Goal: Navigation & Orientation: Find specific page/section

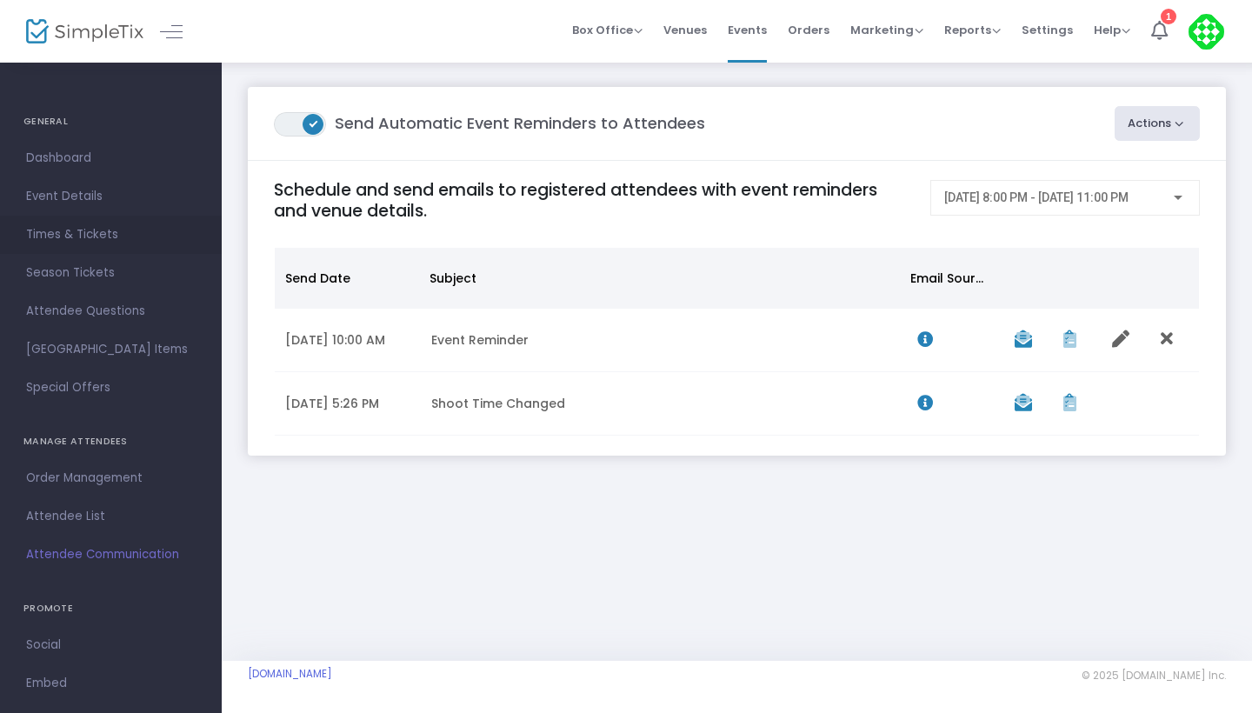
click at [92, 238] on span "Times & Tickets" at bounding box center [111, 234] width 170 height 23
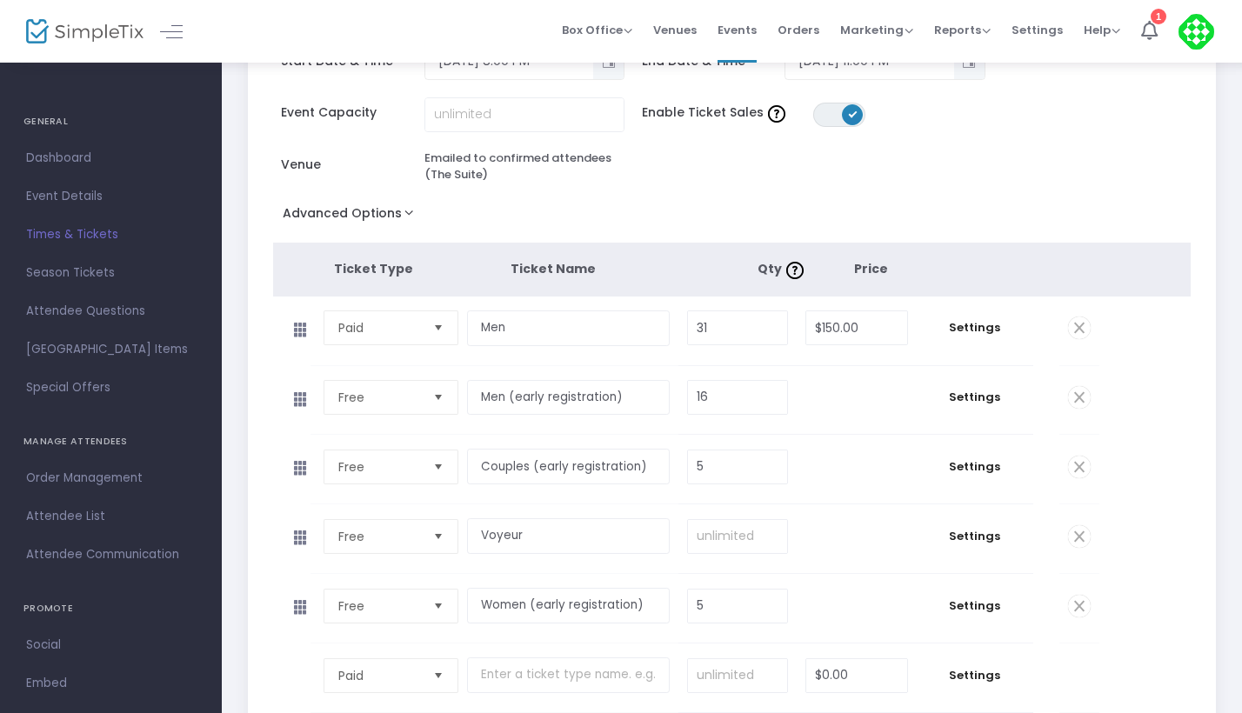
scroll to position [259, 0]
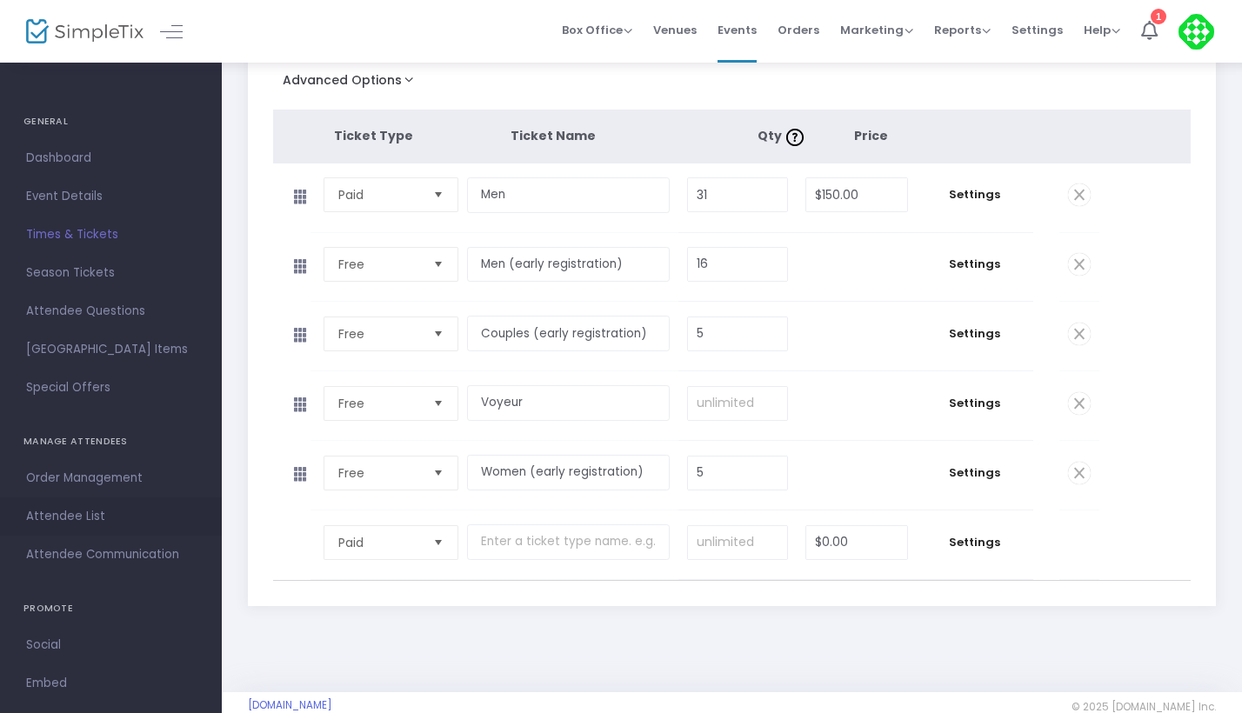
click at [88, 514] on span "Attendee List" at bounding box center [111, 516] width 170 height 23
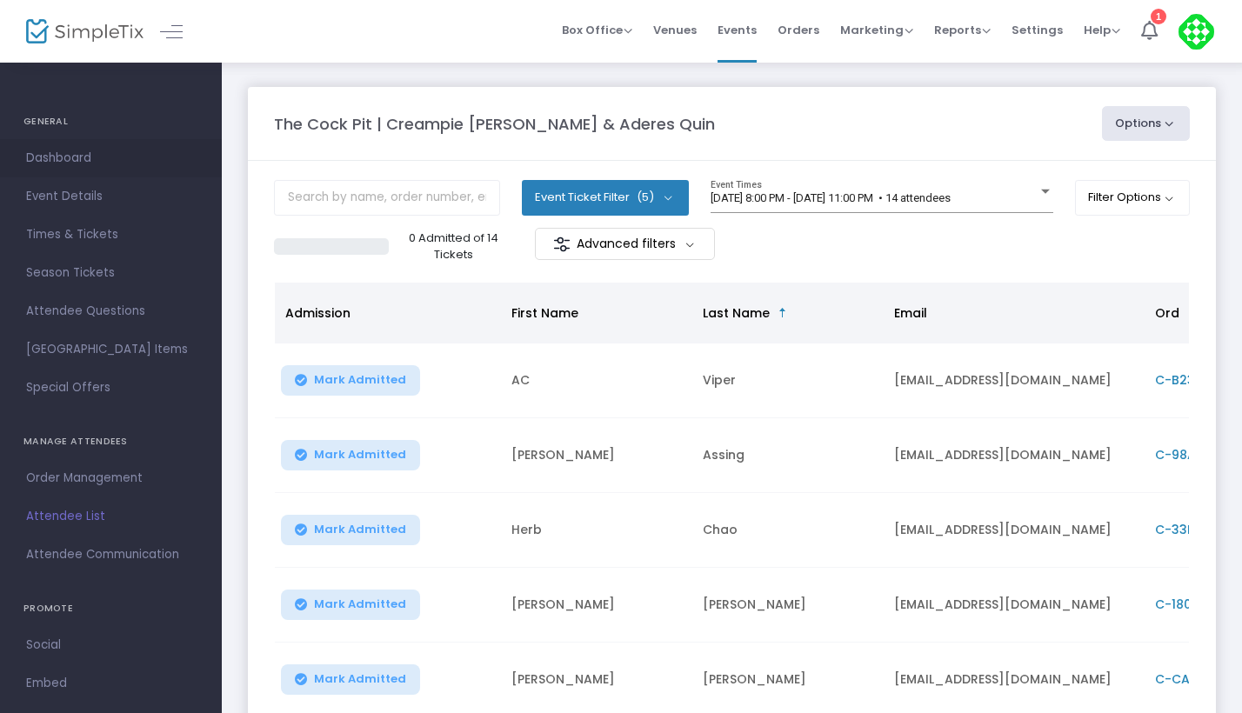
click at [77, 156] on span "Dashboard" at bounding box center [111, 158] width 170 height 23
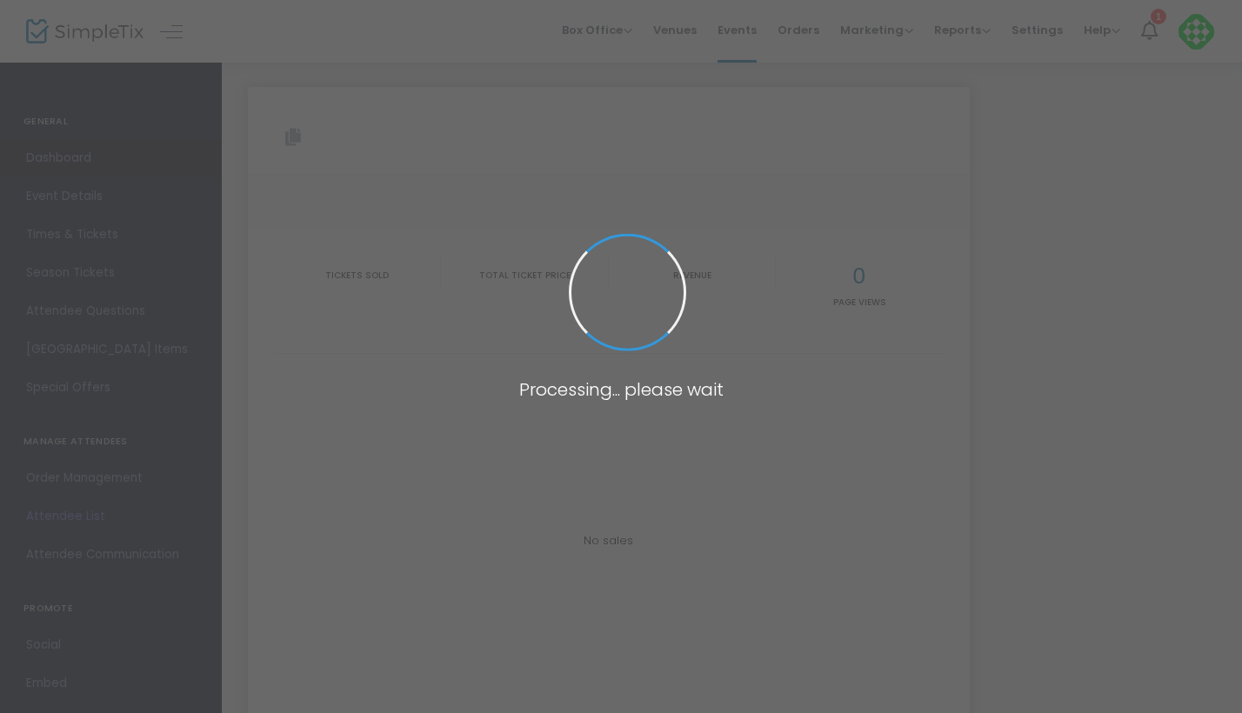
type input "[URL][DOMAIN_NAME][PERSON_NAME]"
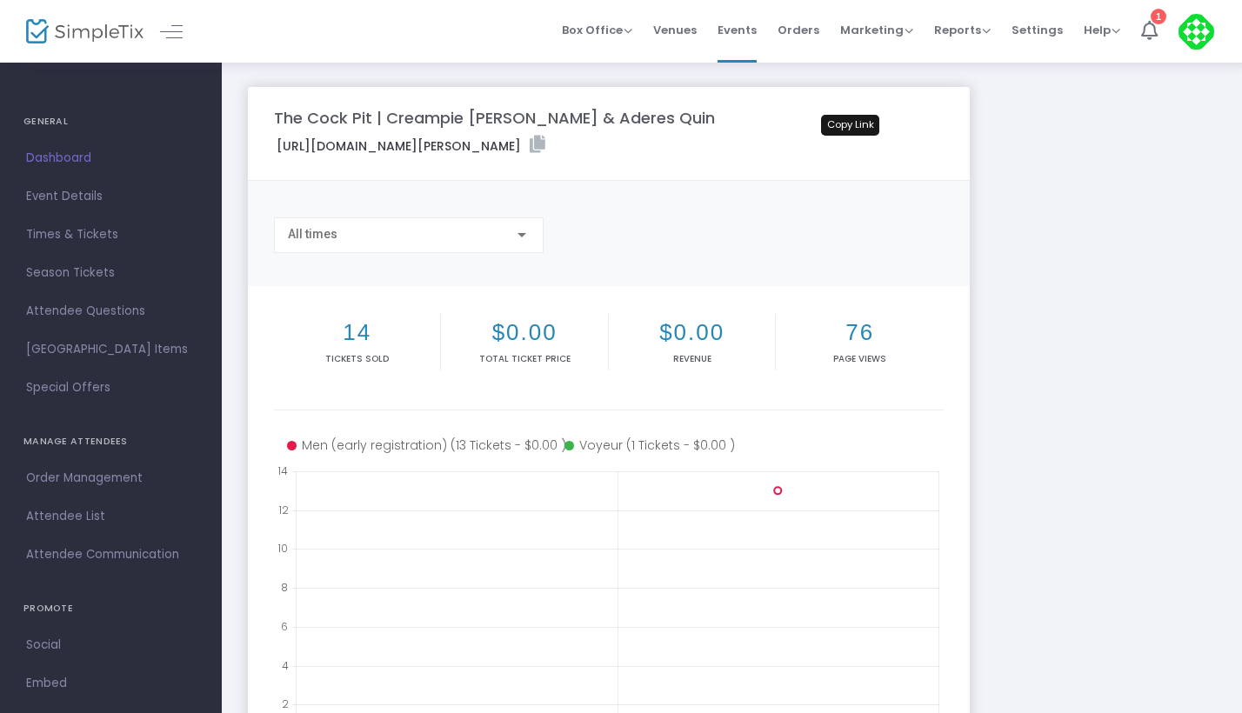
click at [545, 144] on icon at bounding box center [538, 144] width 16 height 17
